Goal: Navigation & Orientation: Find specific page/section

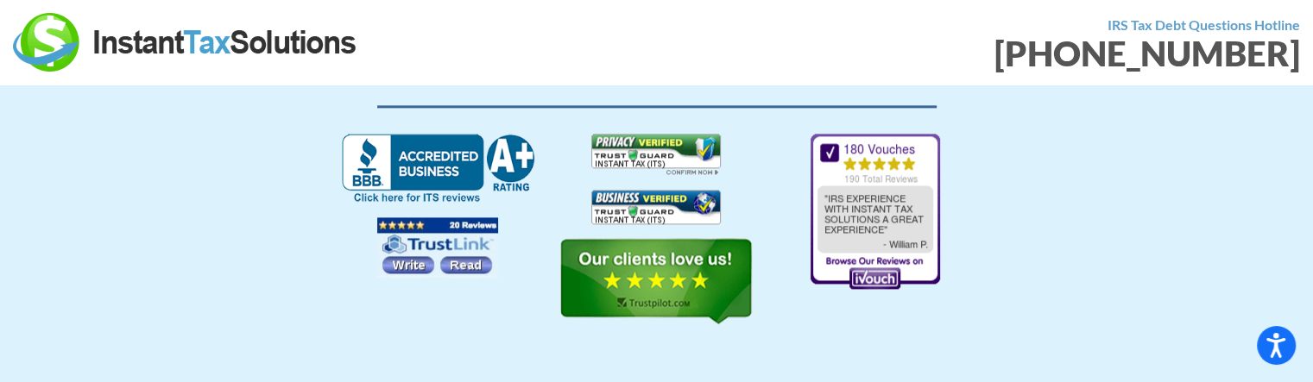
scroll to position [2180, 0]
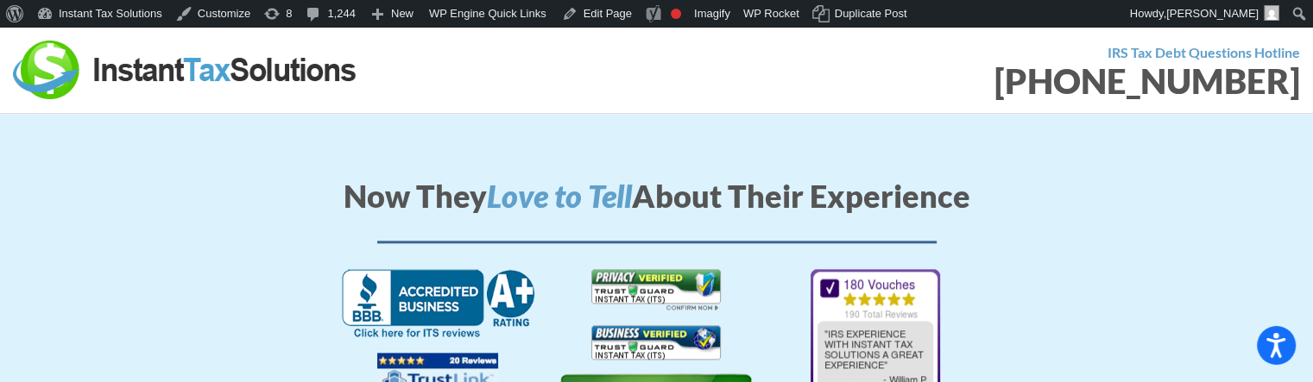
scroll to position [2207, 0]
